Goal: Navigation & Orientation: Find specific page/section

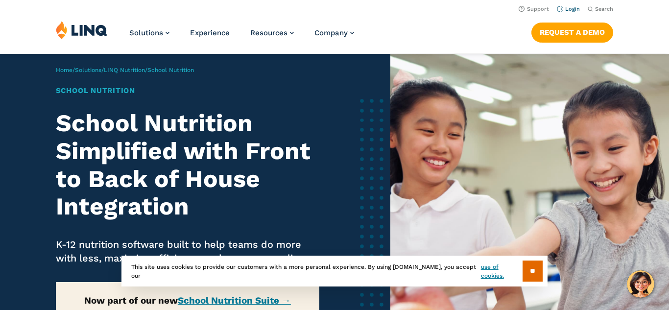
click at [572, 9] on link "Login" at bounding box center [567, 9] width 23 height 6
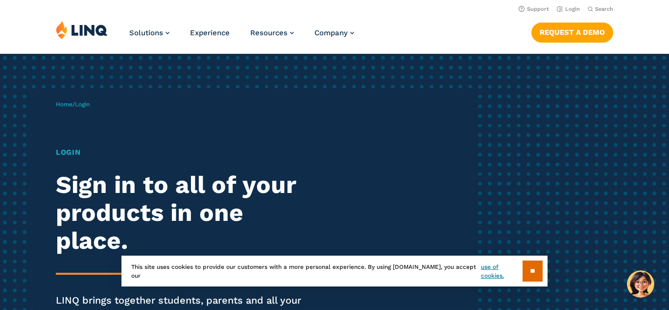
click at [609, 174] on div "Home / Login Login Sign in to all of your products in one place. LINQ brings to…" at bounding box center [334, 224] width 669 height 341
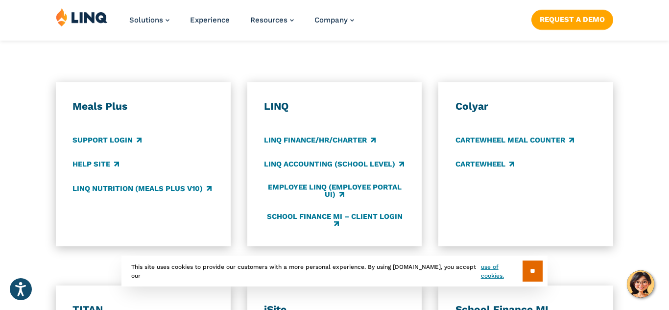
scroll to position [548, 0]
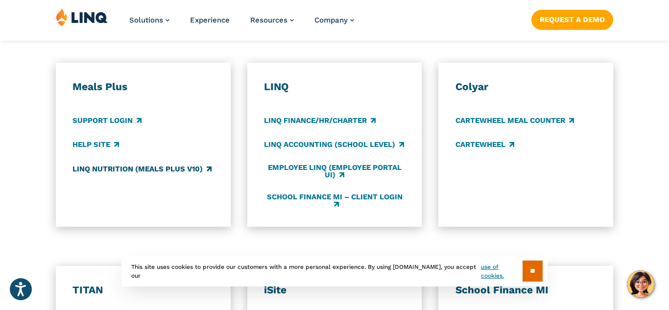
click at [182, 171] on link "LINQ Nutrition (Meals Plus v10)" at bounding box center [141, 168] width 139 height 11
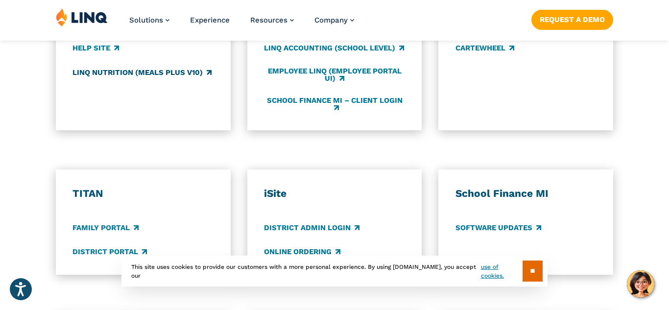
scroll to position [646, 0]
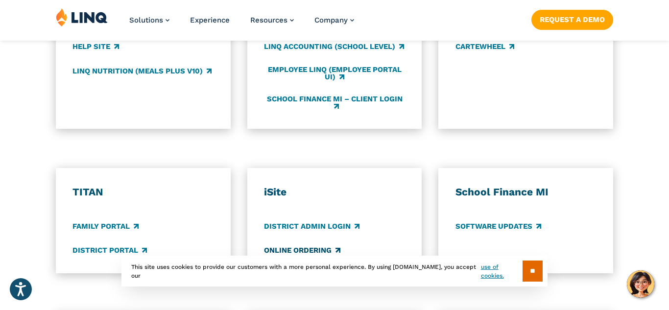
click at [278, 252] on link "Online Ordering" at bounding box center [302, 250] width 76 height 11
click at [93, 70] on link "LINQ Nutrition (Meals Plus v10)" at bounding box center [141, 71] width 139 height 11
click at [100, 248] on link "District Portal" at bounding box center [109, 250] width 74 height 11
